Goal: Obtain resource: Obtain resource

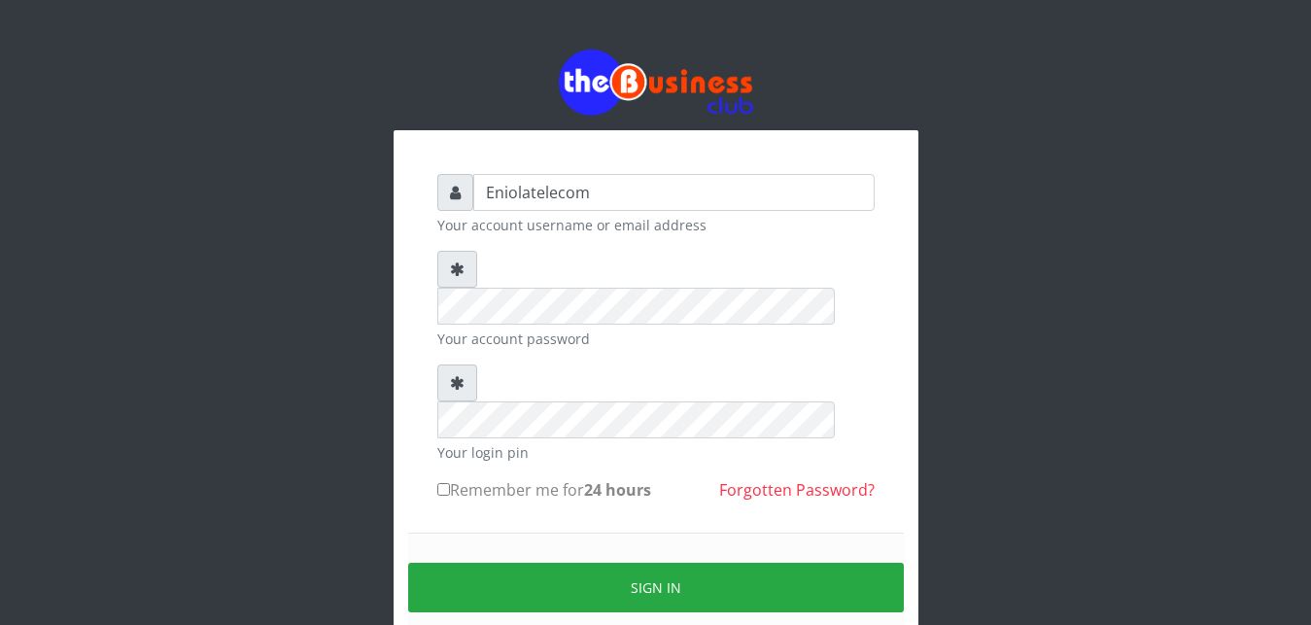
drag, startPoint x: 0, startPoint y: 0, endPoint x: 173, endPoint y: 49, distance: 179.6
click at [173, 49] on div "Eniolatelecom Your account username or email address Your account password Your…" at bounding box center [656, 386] width 1108 height 772
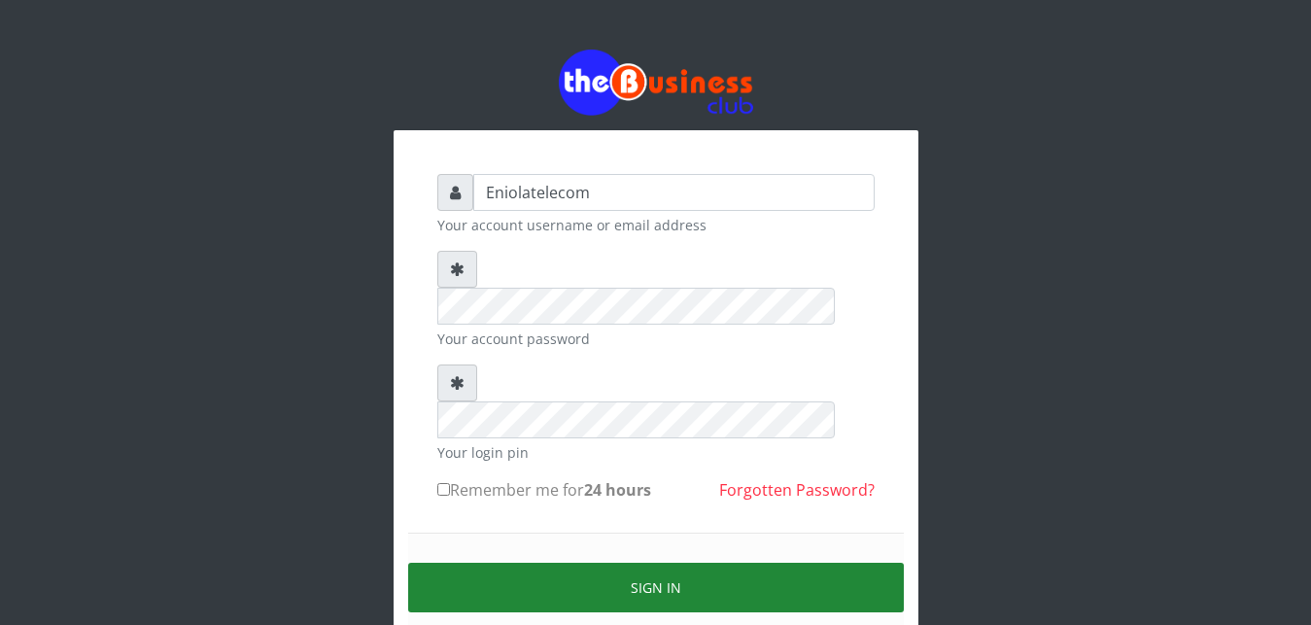
click at [655, 563] on button "Sign in" at bounding box center [655, 588] width 495 height 50
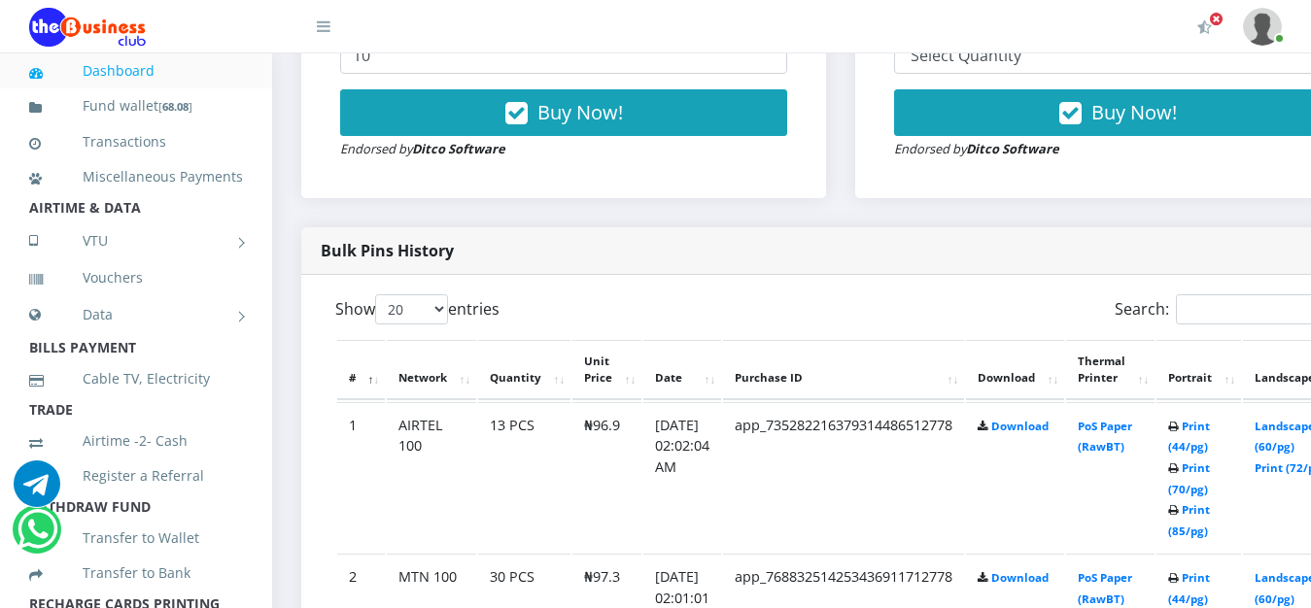
scroll to position [875, 0]
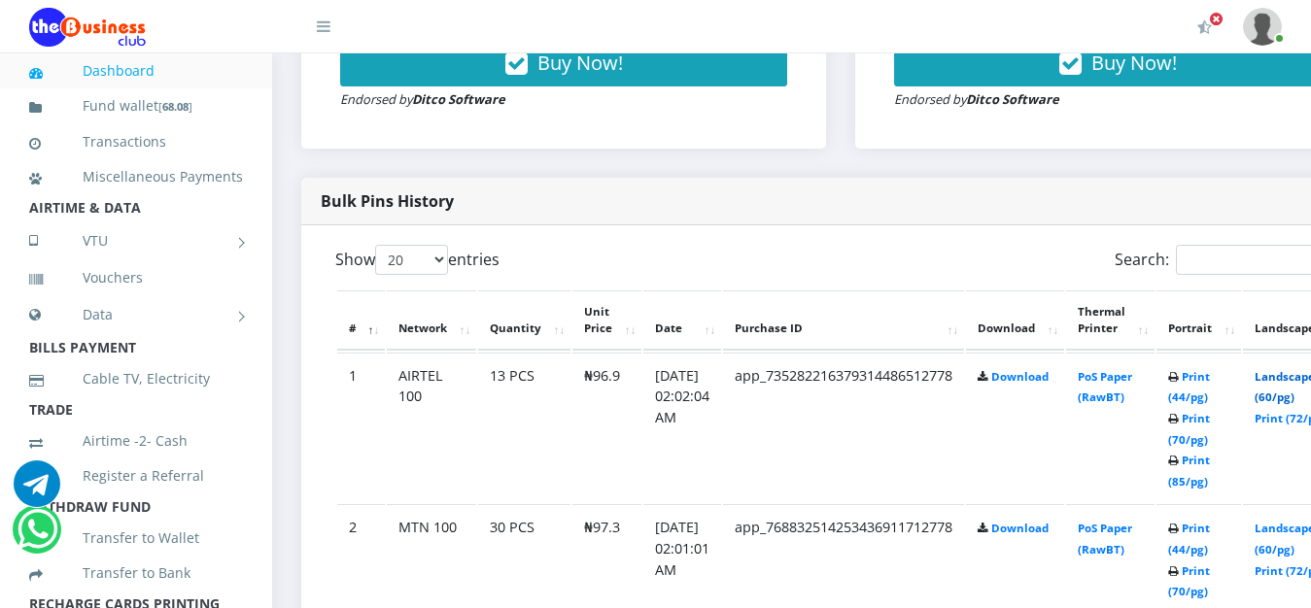
click at [1291, 385] on link "Landscape (60/pg)" at bounding box center [1284, 387] width 60 height 36
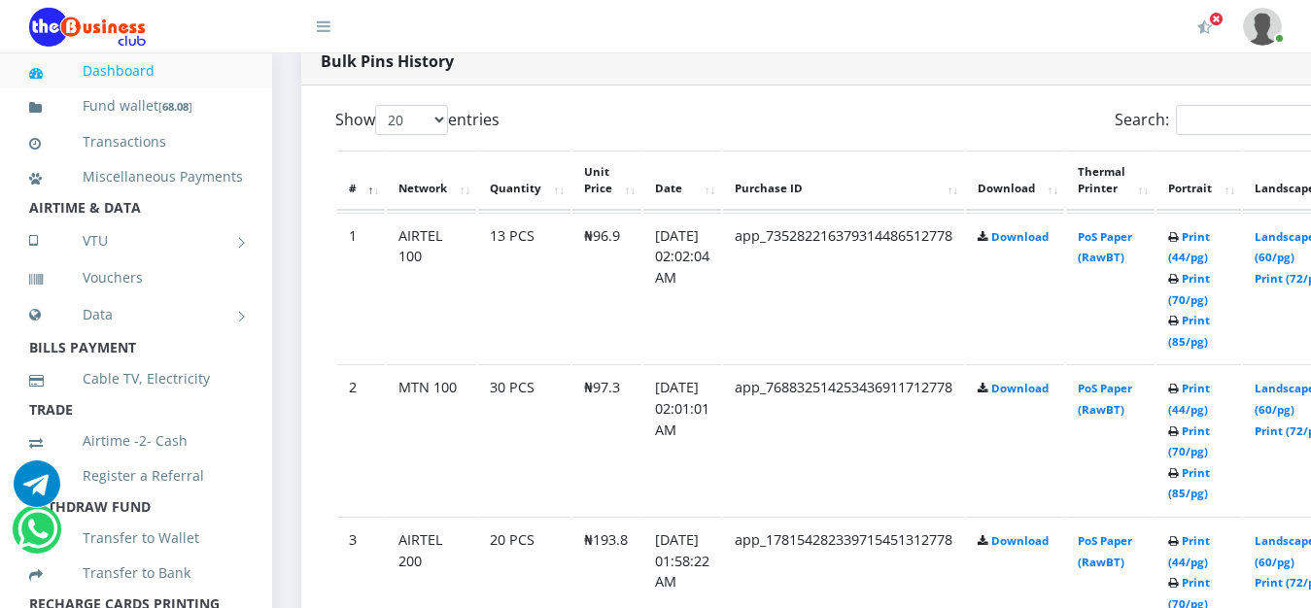
scroll to position [1024, 0]
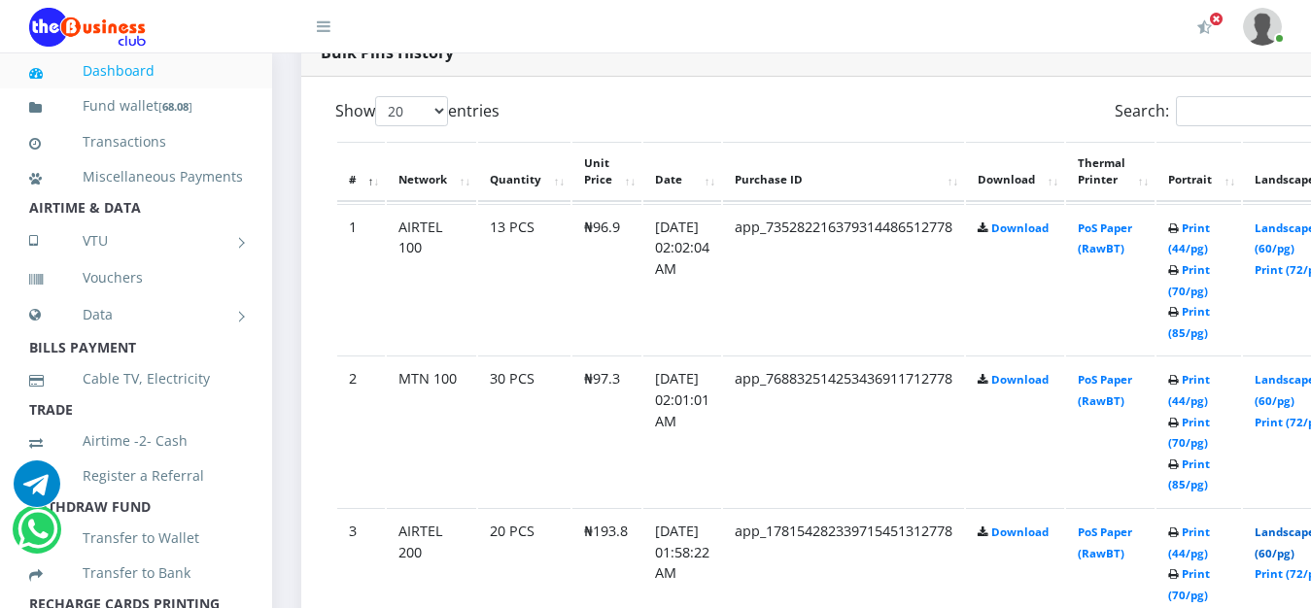
click at [1293, 536] on link "Landscape (60/pg)" at bounding box center [1284, 543] width 60 height 36
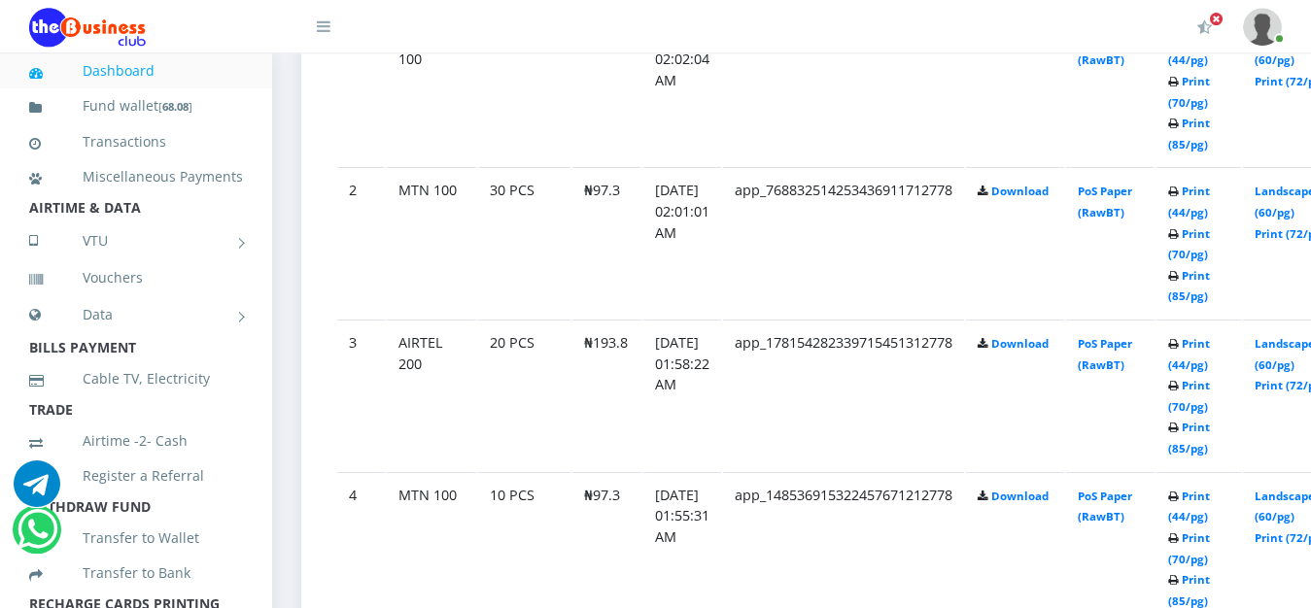
scroll to position [1222, 0]
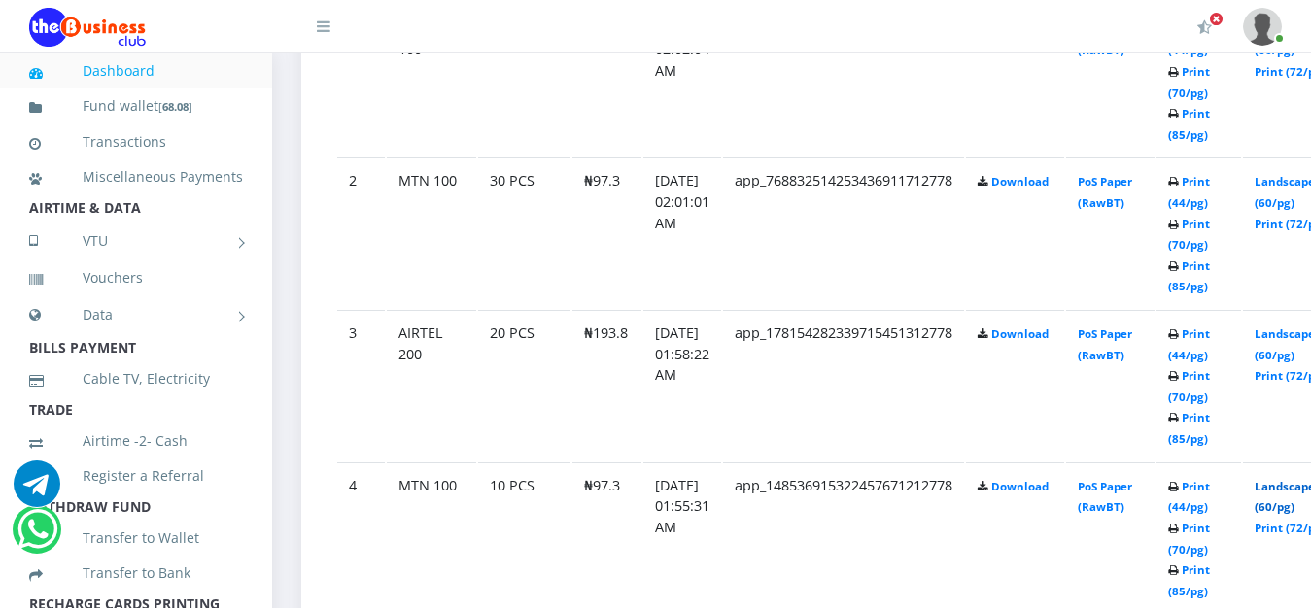
click at [1294, 486] on link "Landscape (60/pg)" at bounding box center [1284, 497] width 60 height 36
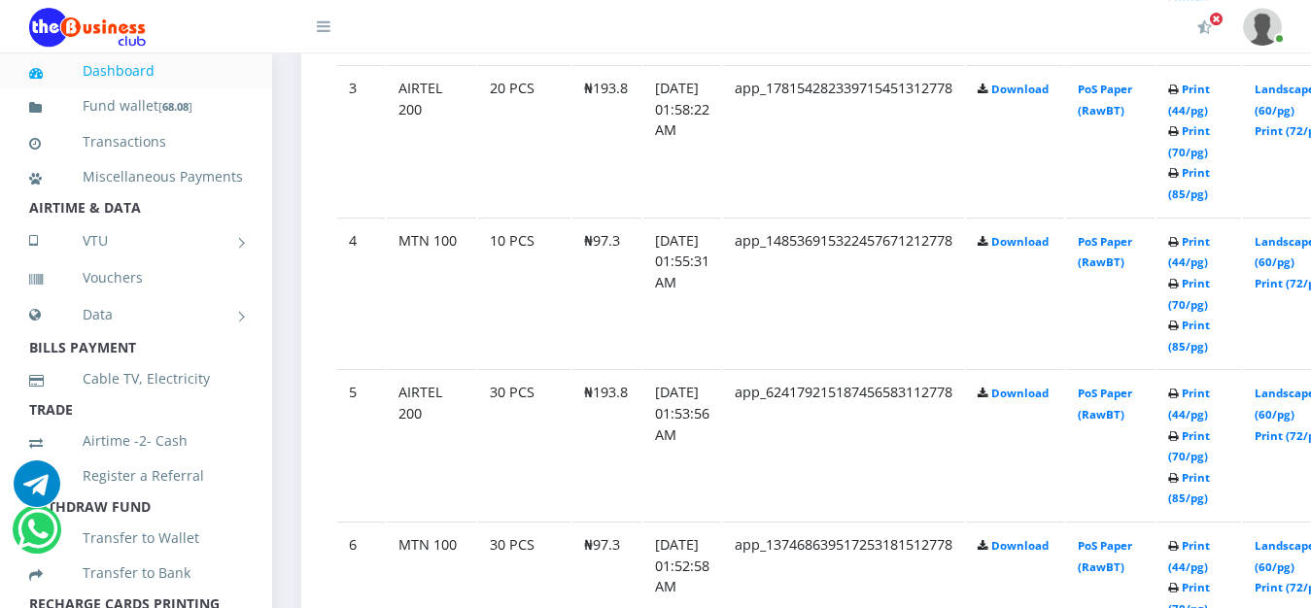
scroll to position [1470, 0]
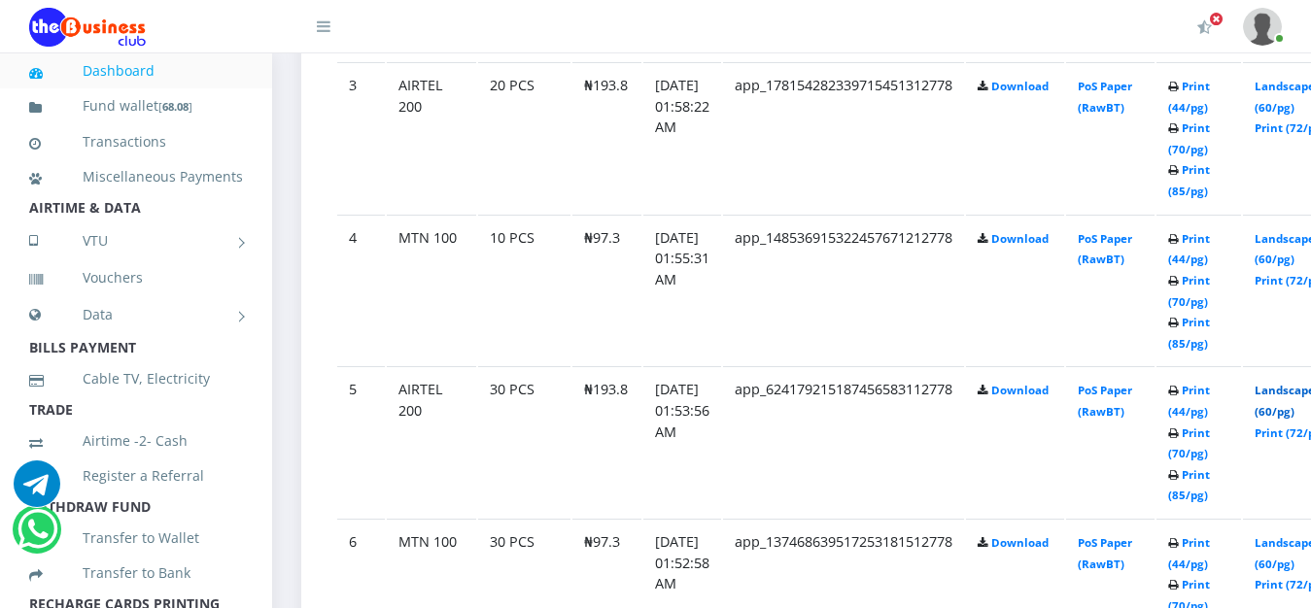
click at [1285, 389] on link "Landscape (60/pg)" at bounding box center [1284, 401] width 60 height 36
click at [1298, 547] on link "Landscape (60/pg)" at bounding box center [1284, 553] width 60 height 36
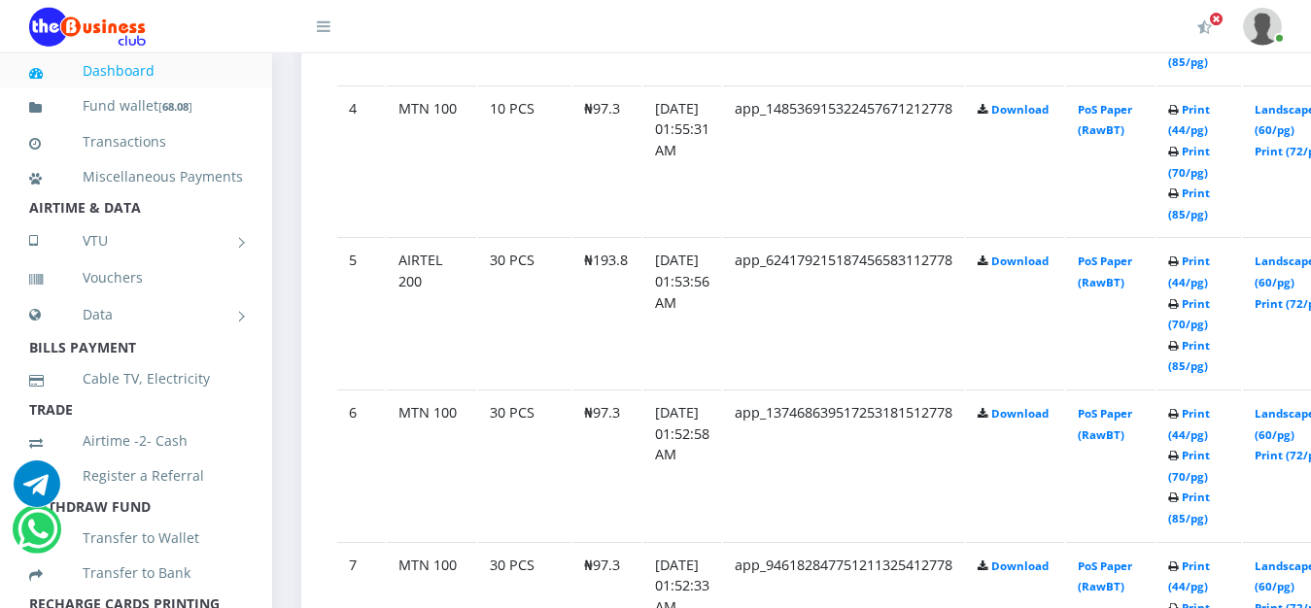
scroll to position [1602, 0]
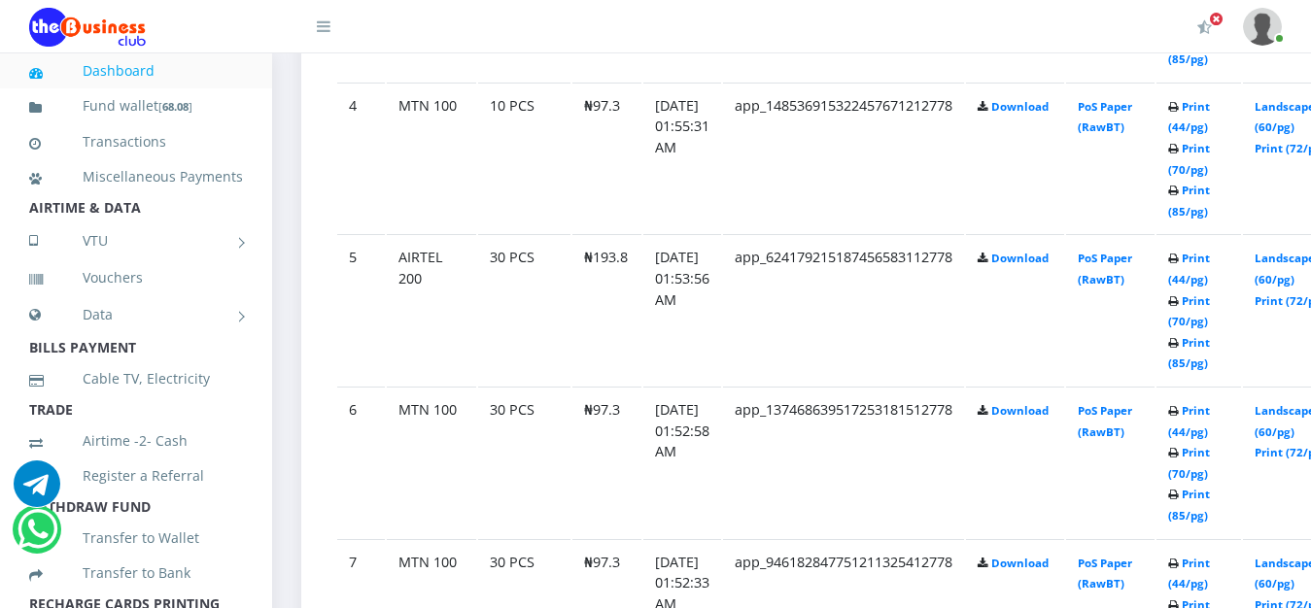
click at [900, 161] on td "app_148536915322457671212778" at bounding box center [843, 158] width 241 height 151
click at [845, 419] on td "app_137468639517253181512778" at bounding box center [843, 462] width 241 height 151
click at [1300, 570] on link "Landscape (60/pg)" at bounding box center [1284, 574] width 60 height 36
click at [1300, 572] on link "Landscape (60/pg)" at bounding box center [1284, 574] width 60 height 36
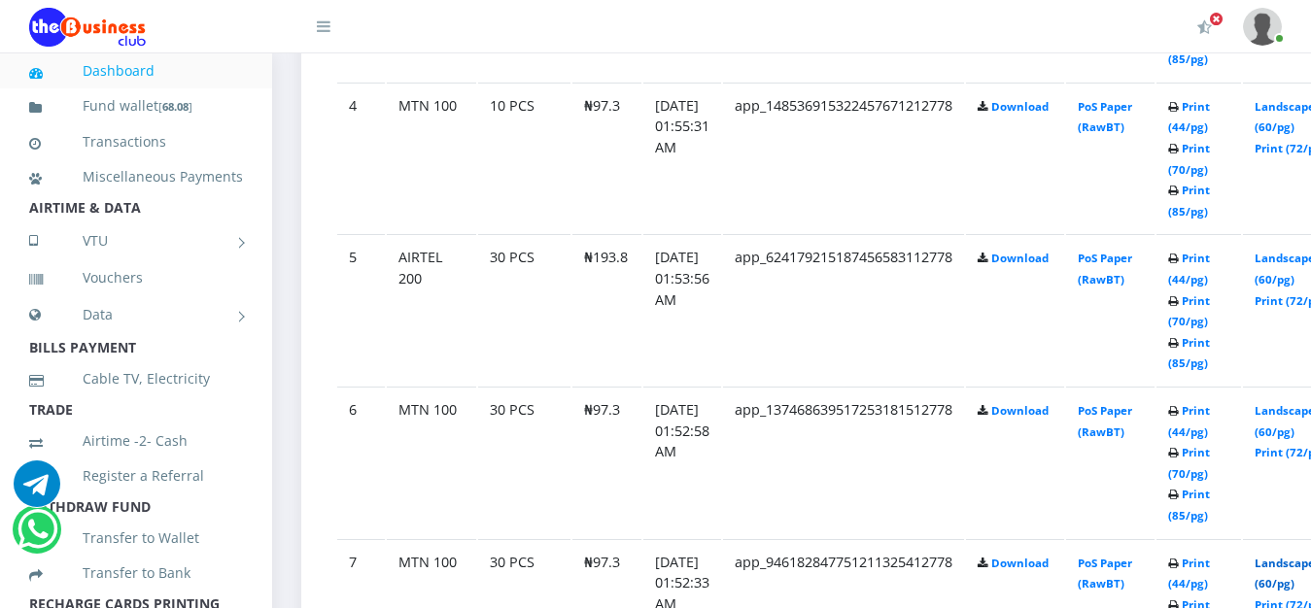
click at [1300, 572] on link "Landscape (60/pg)" at bounding box center [1284, 574] width 60 height 36
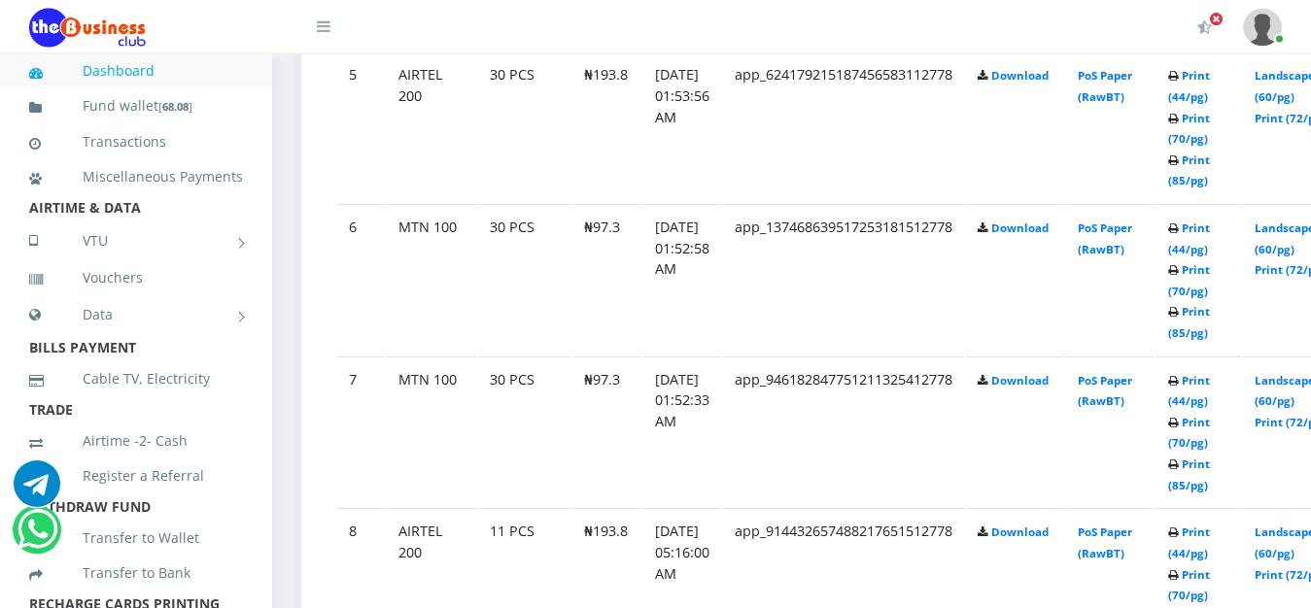
scroll to position [1800, 0]
